Goal: Information Seeking & Learning: Learn about a topic

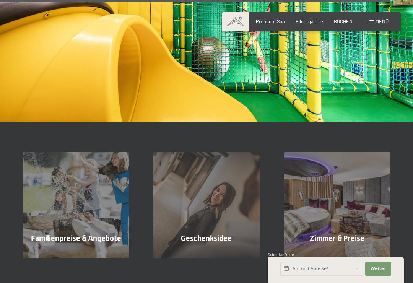
scroll to position [3969, 0]
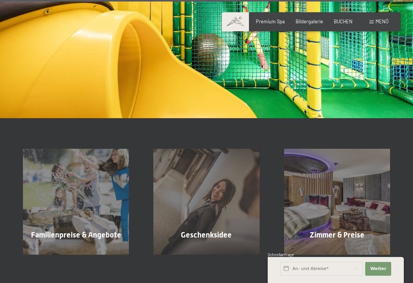
click at [368, 190] on div "Zimmer & Preise Mehr erfahren" at bounding box center [337, 202] width 130 height 106
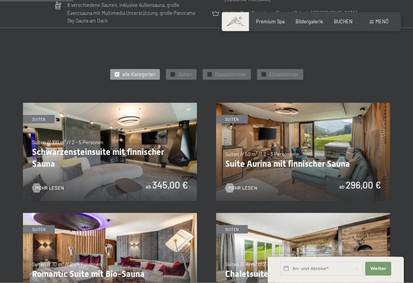
scroll to position [306, 0]
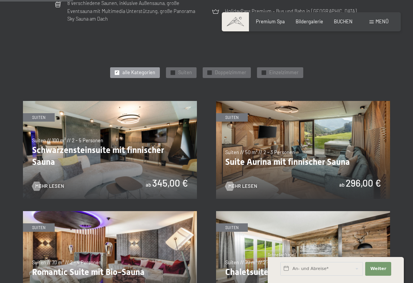
click at [379, 211] on img at bounding box center [303, 260] width 174 height 98
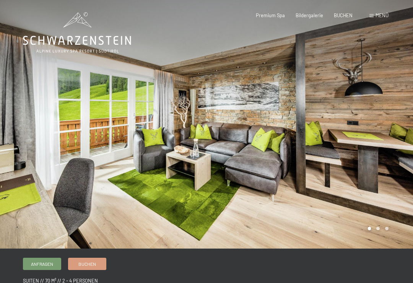
click at [378, 170] on div at bounding box center [310, 124] width 207 height 249
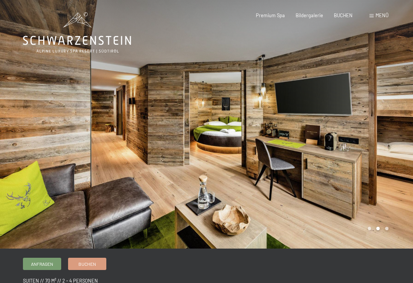
click at [374, 175] on div at bounding box center [310, 124] width 207 height 249
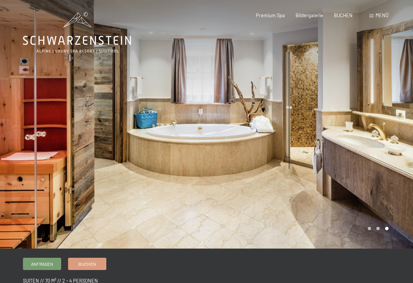
click at [386, 168] on div at bounding box center [310, 124] width 207 height 249
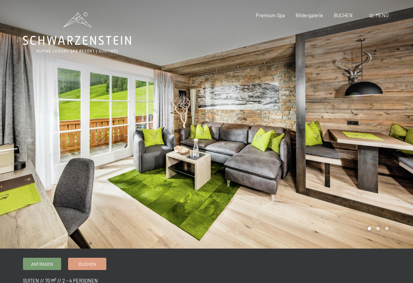
click at [384, 168] on div at bounding box center [310, 124] width 207 height 249
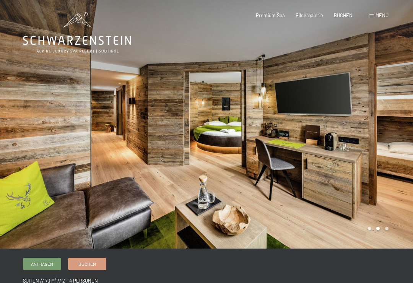
click at [382, 165] on div at bounding box center [310, 124] width 207 height 249
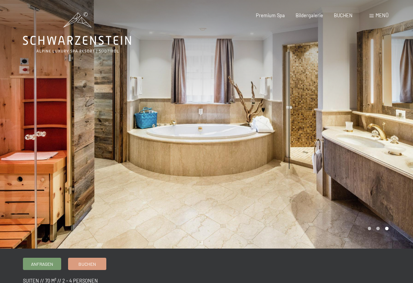
click at [381, 164] on div at bounding box center [310, 124] width 207 height 249
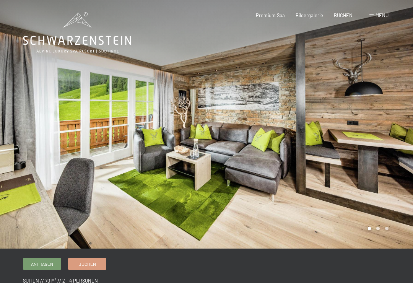
click at [383, 165] on div at bounding box center [310, 124] width 207 height 249
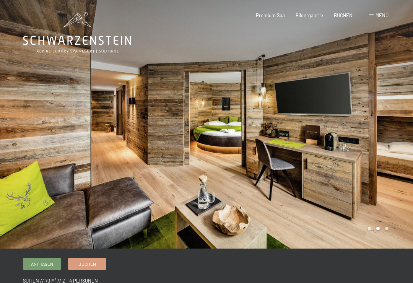
click at [384, 163] on div at bounding box center [310, 124] width 207 height 249
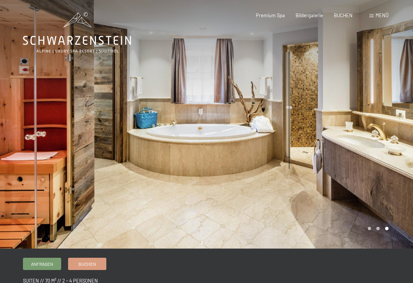
click at [381, 171] on div at bounding box center [310, 124] width 207 height 249
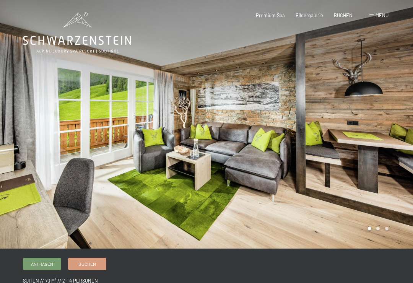
click at [387, 168] on div at bounding box center [310, 124] width 207 height 249
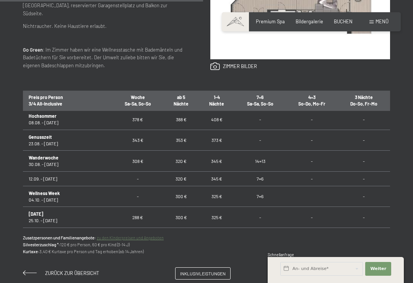
scroll to position [520, 0]
click at [155, 239] on link "zu den Kinderpreisen und Angeboten" at bounding box center [130, 237] width 67 height 5
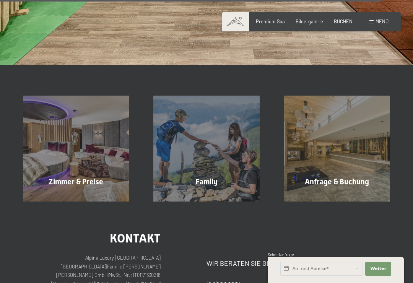
scroll to position [2241, 0]
click at [108, 140] on div "Zimmer & Preise Mehr erfahren" at bounding box center [76, 148] width 130 height 106
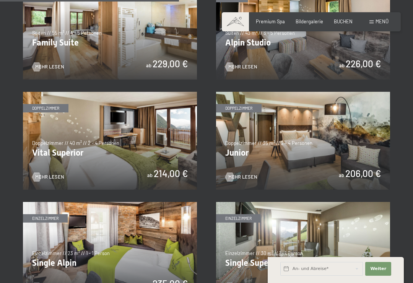
scroll to position [756, 0]
click at [352, 153] on img at bounding box center [303, 141] width 174 height 98
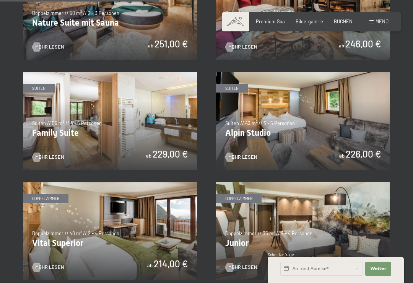
scroll to position [666, 0]
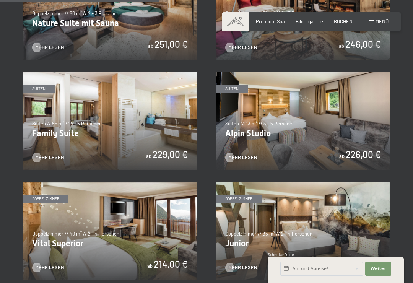
click at [145, 143] on img at bounding box center [110, 121] width 174 height 98
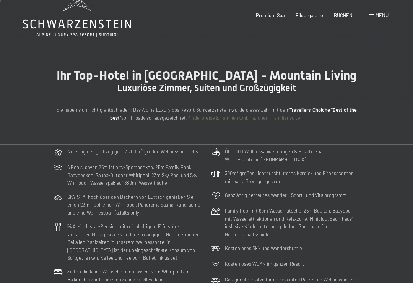
scroll to position [0, 0]
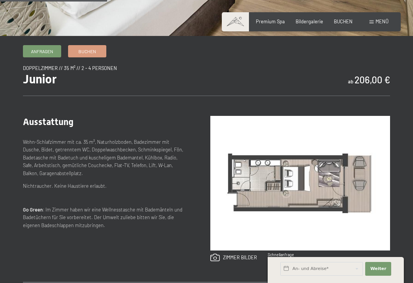
scroll to position [213, 0]
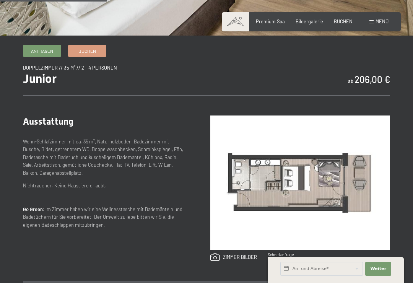
click at [379, 198] on img at bounding box center [300, 183] width 180 height 135
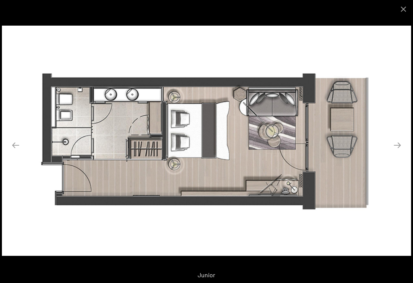
click at [403, 150] on button "Next slide" at bounding box center [397, 145] width 16 height 15
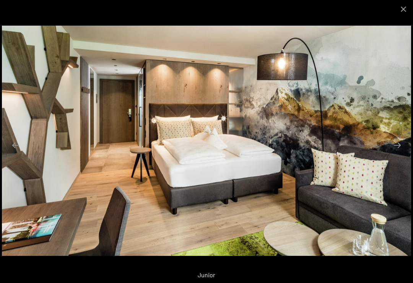
click at [401, 151] on button "Next slide" at bounding box center [397, 145] width 16 height 15
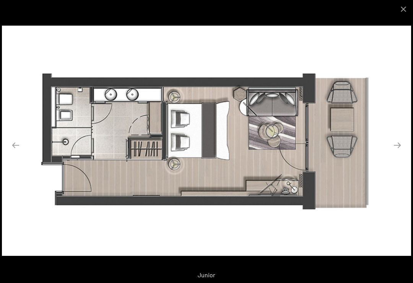
click at [402, 150] on button "Next slide" at bounding box center [397, 145] width 16 height 15
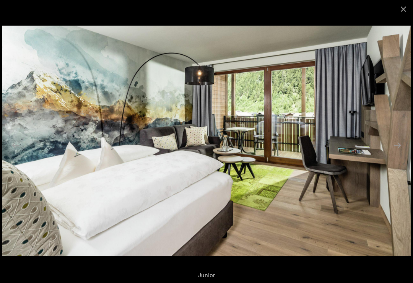
click at [400, 152] on button "Next slide" at bounding box center [397, 145] width 16 height 15
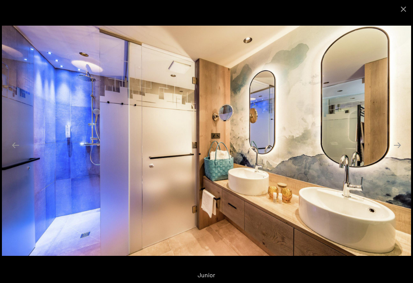
click at [398, 151] on button "Next slide" at bounding box center [397, 145] width 16 height 15
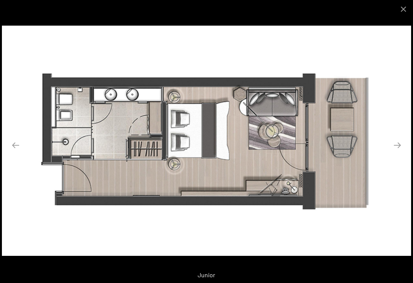
click at [405, 11] on button "Close gallery" at bounding box center [403, 9] width 19 height 18
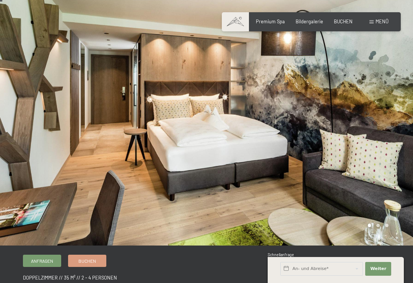
scroll to position [0, 0]
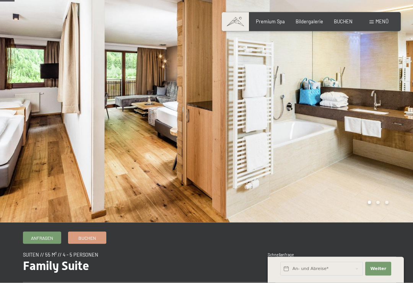
scroll to position [26, 0]
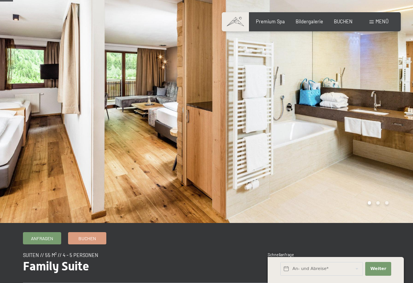
click at [377, 162] on div at bounding box center [310, 98] width 207 height 249
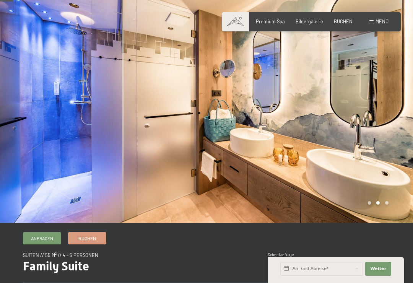
click at [375, 160] on div at bounding box center [310, 98] width 207 height 249
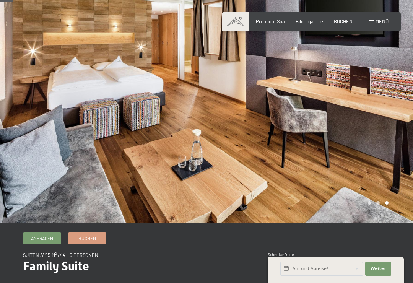
click at [372, 164] on div at bounding box center [310, 98] width 207 height 249
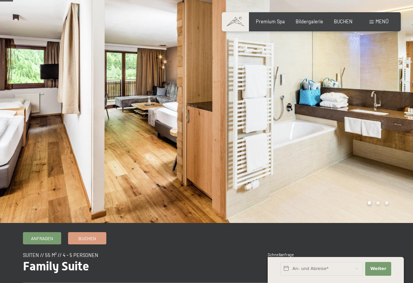
click at [376, 161] on div at bounding box center [310, 98] width 207 height 249
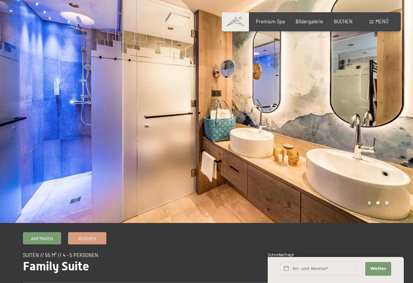
click at [375, 160] on div at bounding box center [310, 98] width 207 height 249
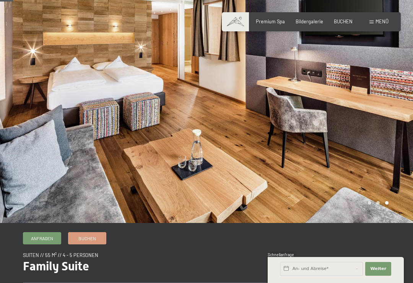
click at [375, 158] on div at bounding box center [310, 98] width 207 height 249
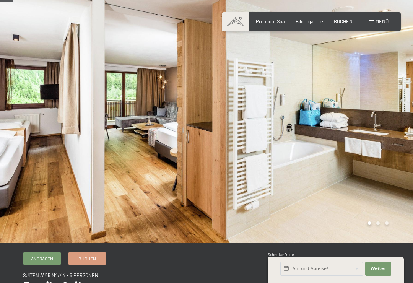
scroll to position [0, 0]
